Goal: Task Accomplishment & Management: Manage account settings

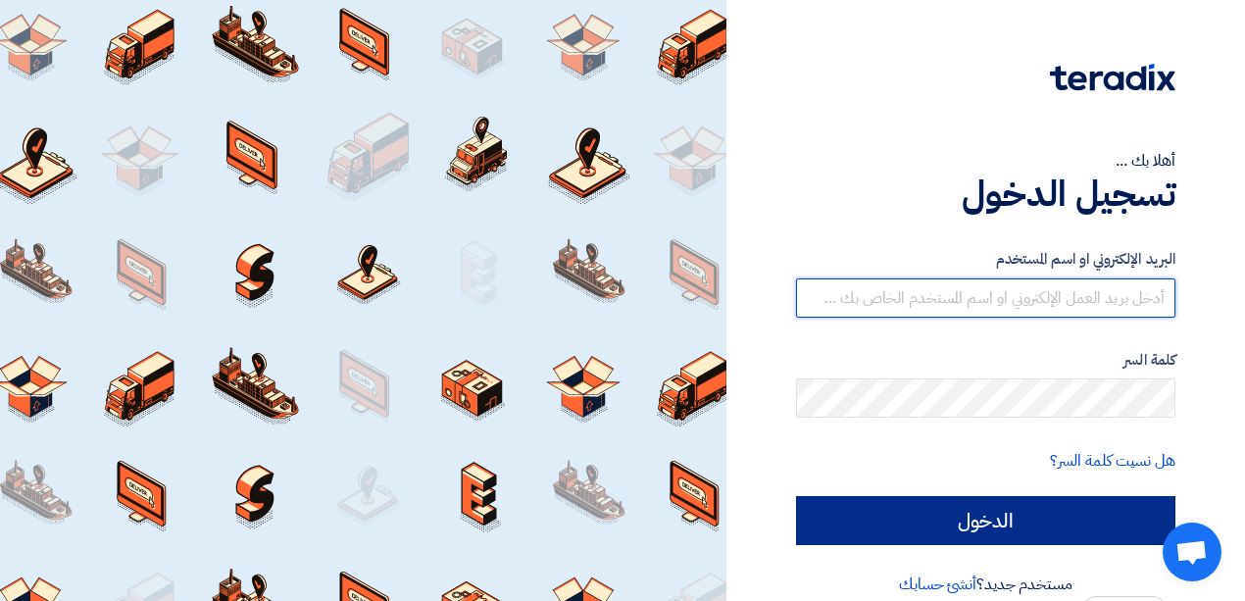
type input "[EMAIL_ADDRESS][DOMAIN_NAME]"
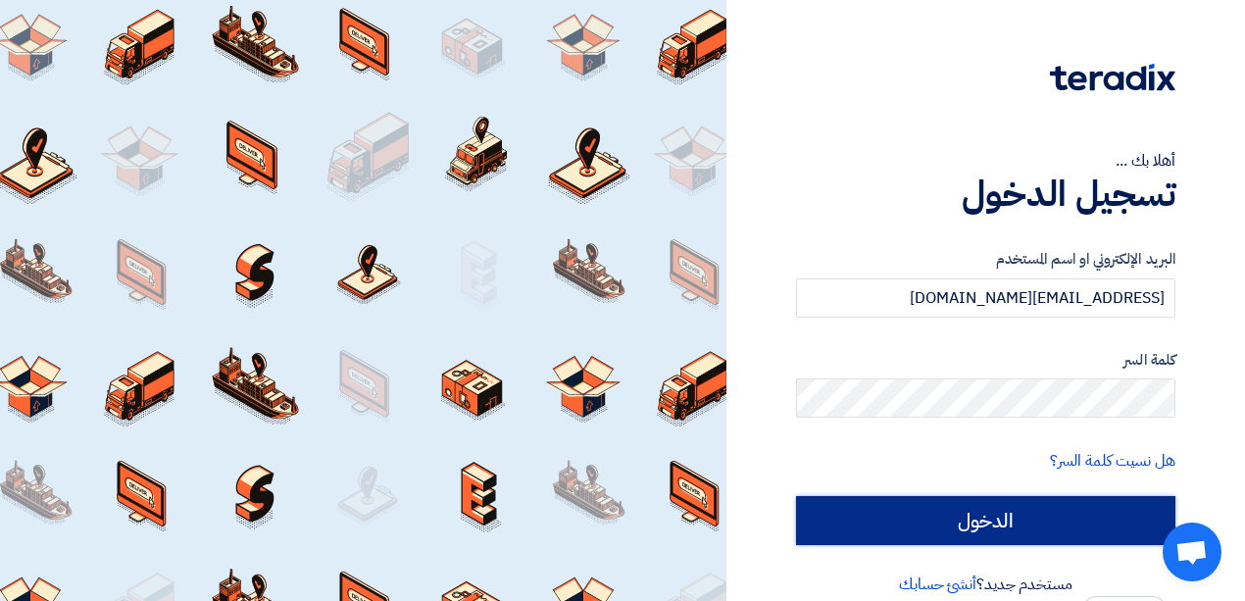
click at [1044, 523] on input "الدخول" at bounding box center [985, 520] width 379 height 49
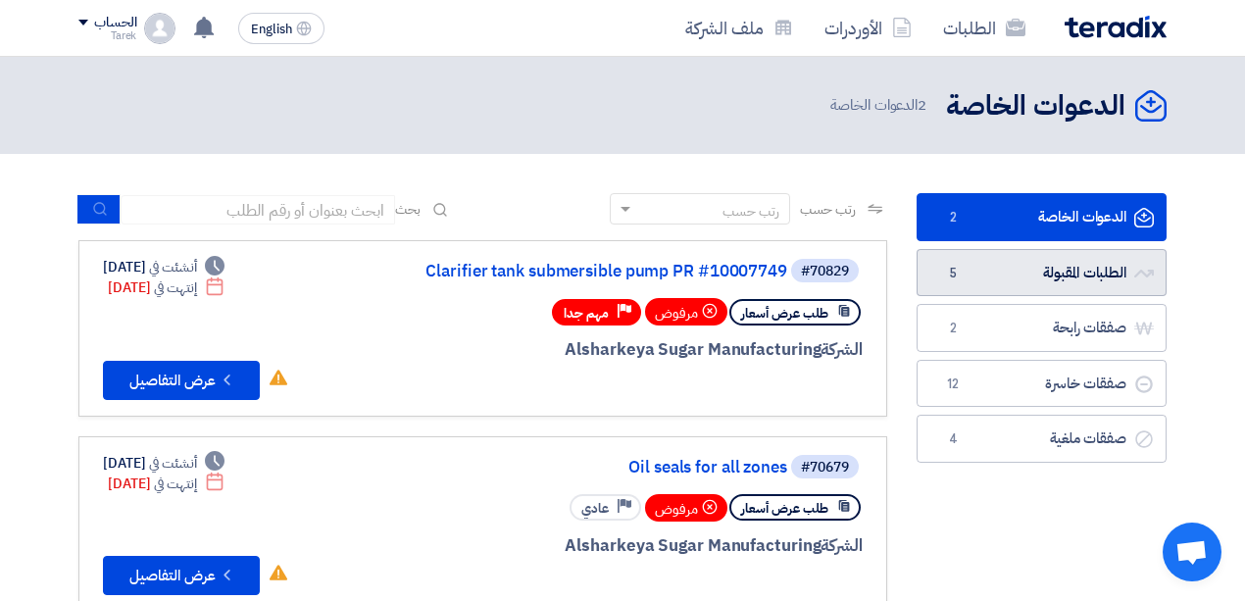
click at [1010, 286] on link "الطلبات المقبولة الطلبات المقبولة 5" at bounding box center [1042, 273] width 250 height 48
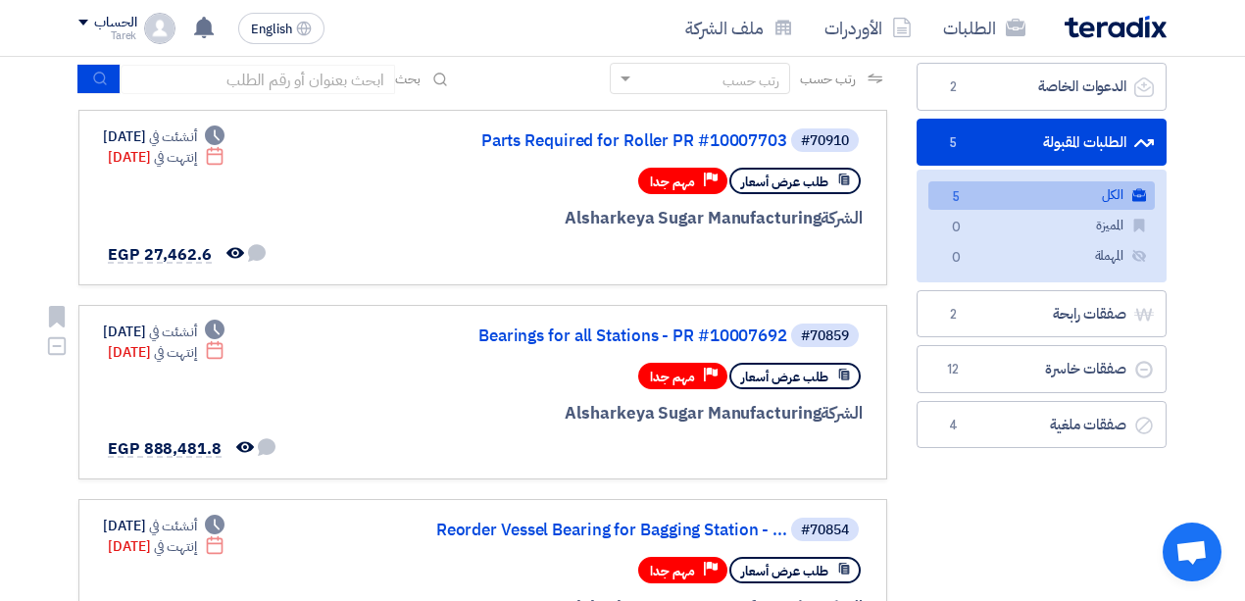
scroll to position [261, 0]
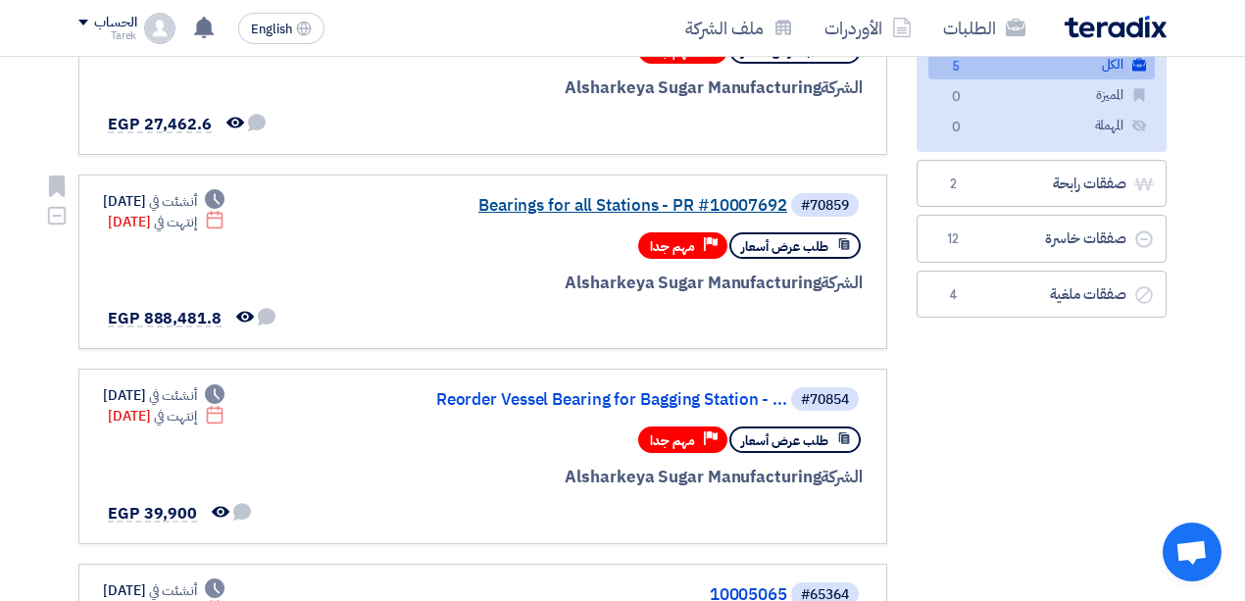
click at [613, 198] on link "Bearings for all Stations - PR #10007692" at bounding box center [591, 206] width 392 height 18
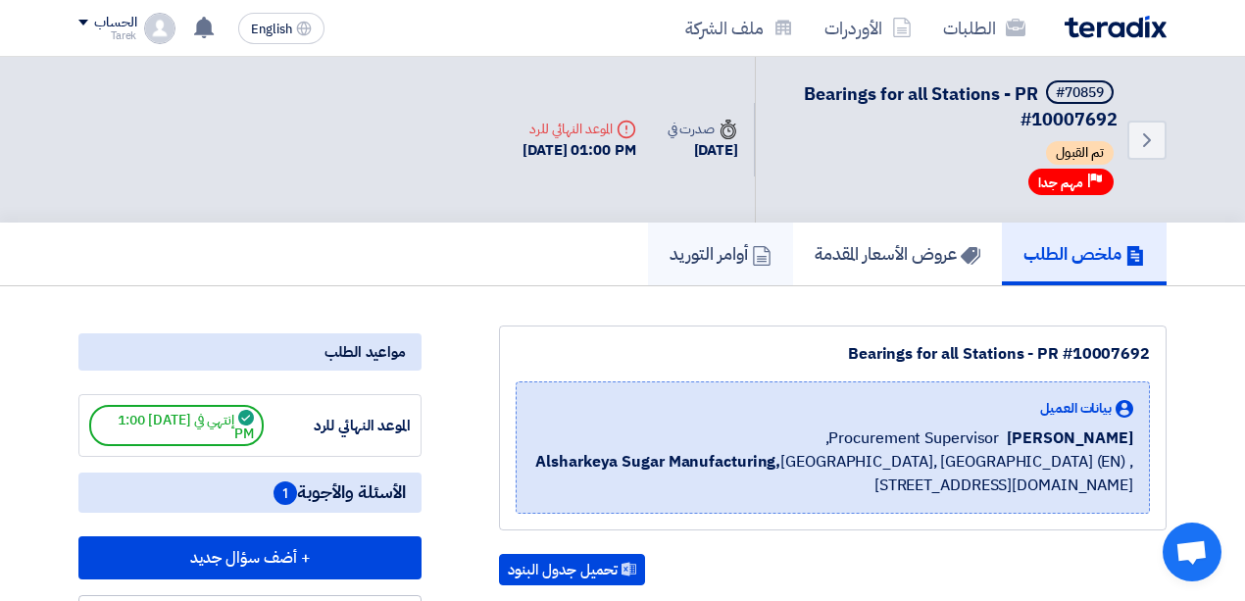
click at [702, 250] on h5 "أوامر التوريد" at bounding box center [721, 253] width 102 height 23
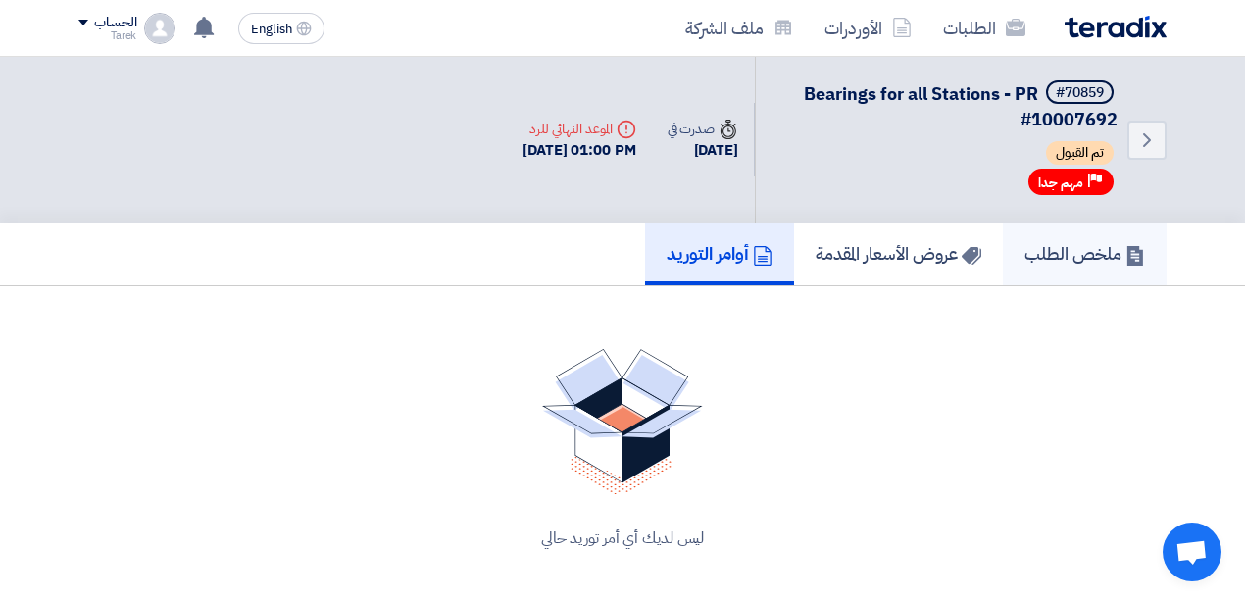
click at [1073, 253] on h5 "ملخص الطلب" at bounding box center [1084, 253] width 121 height 23
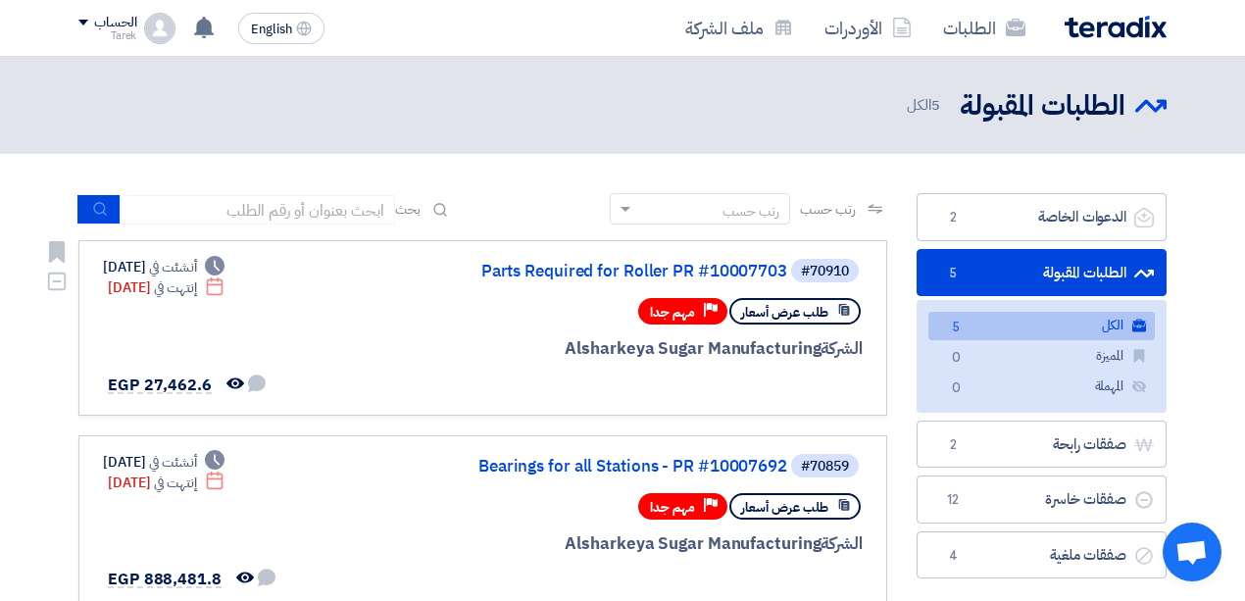
scroll to position [65, 0]
